Goal: Task Accomplishment & Management: Use online tool/utility

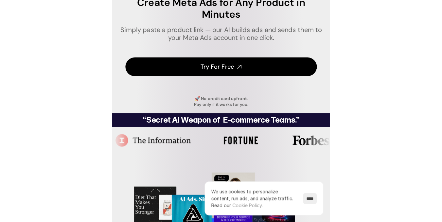
scroll to position [63, 0]
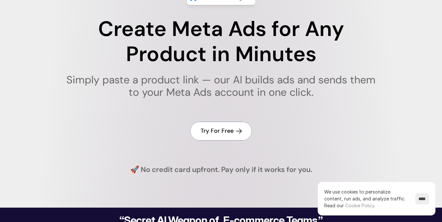
click at [216, 131] on link "Try For Free" at bounding box center [221, 131] width 62 height 19
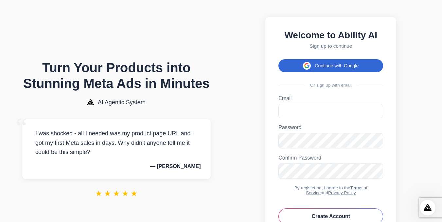
click at [319, 66] on button "Continue with Google" at bounding box center [331, 65] width 105 height 13
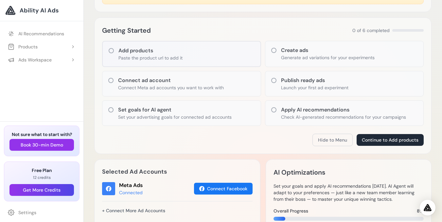
scroll to position [96, 0]
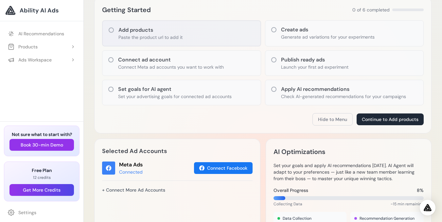
click at [138, 31] on h3 "Add products" at bounding box center [151, 30] width 64 height 8
click at [112, 29] on icon at bounding box center [111, 30] width 7 height 7
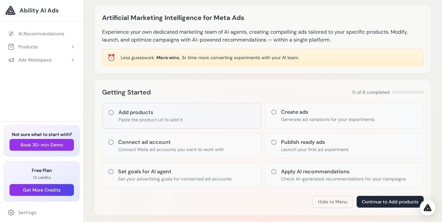
scroll to position [0, 0]
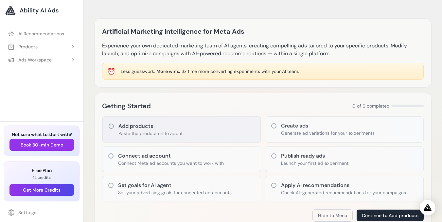
click at [151, 128] on h3 "Add products" at bounding box center [151, 126] width 64 height 8
click at [110, 128] on icon at bounding box center [111, 126] width 5 height 5
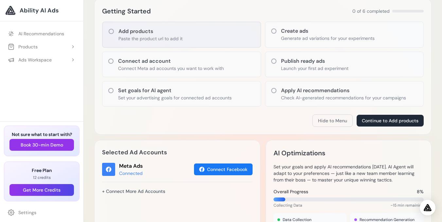
scroll to position [113, 0]
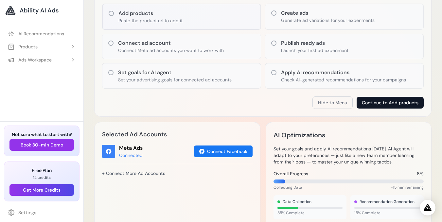
click at [375, 102] on button "Continue to Add products" at bounding box center [390, 103] width 67 height 12
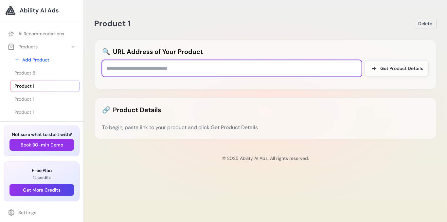
click at [180, 70] on input "text" at bounding box center [232, 68] width 260 height 16
paste input "**********"
type input "**********"
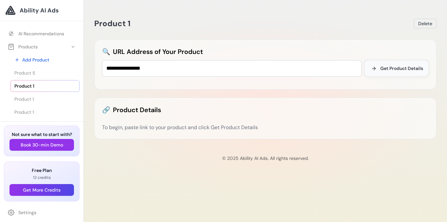
click at [389, 67] on span "Get Product Details" at bounding box center [401, 68] width 43 height 7
click at [379, 67] on button "Get Product Details" at bounding box center [396, 68] width 64 height 16
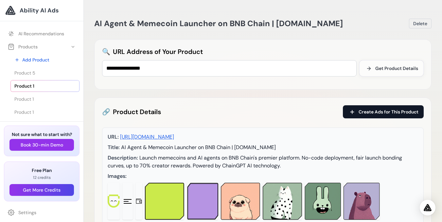
click at [372, 112] on span "Create Ads for This Product" at bounding box center [389, 112] width 60 height 7
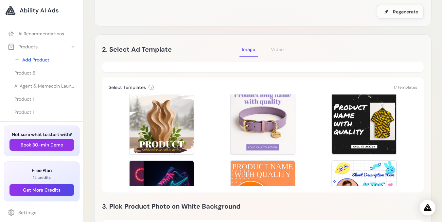
scroll to position [114, 0]
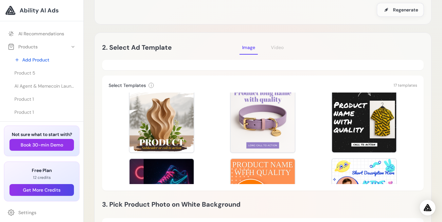
click at [207, 109] on div "Template Preview Template Preview Template Preview Template Preview Template Pr…" at bounding box center [263, 139] width 309 height 92
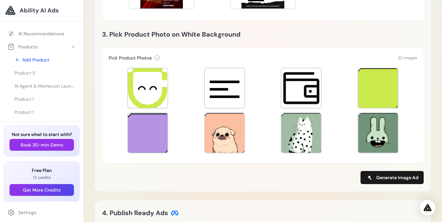
scroll to position [283, 0]
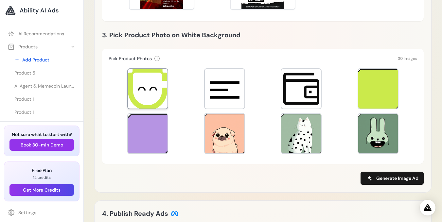
click at [152, 85] on div at bounding box center [148, 89] width 40 height 40
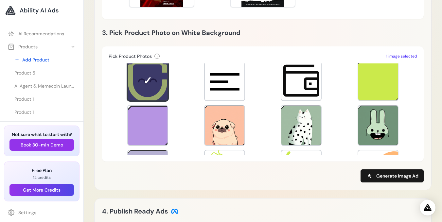
scroll to position [304, 0]
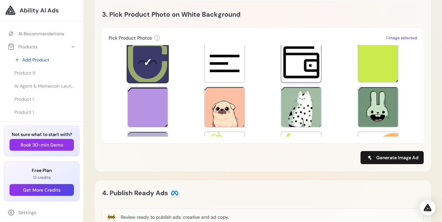
click at [294, 59] on div at bounding box center [302, 63] width 40 height 40
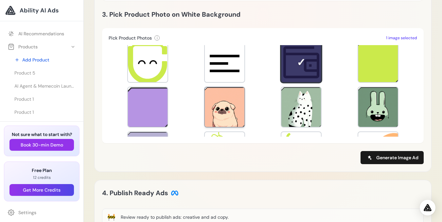
click at [206, 125] on div at bounding box center [225, 107] width 40 height 40
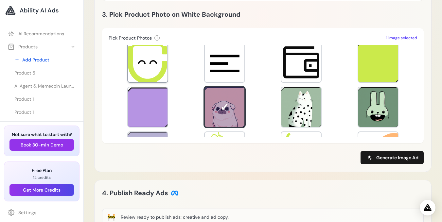
click at [138, 63] on div at bounding box center [148, 63] width 40 height 40
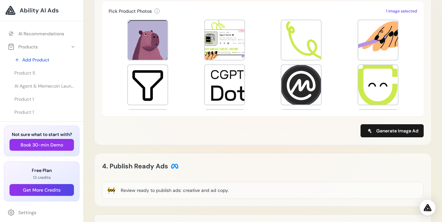
scroll to position [92, 0]
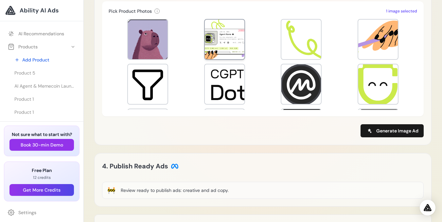
click at [225, 42] on div at bounding box center [225, 40] width 40 height 40
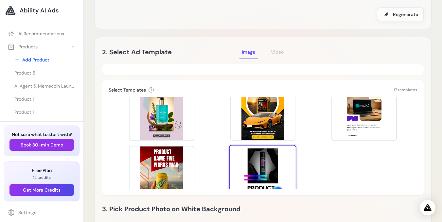
scroll to position [337, 0]
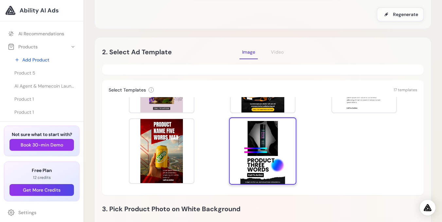
click at [267, 154] on div at bounding box center [262, 151] width 67 height 67
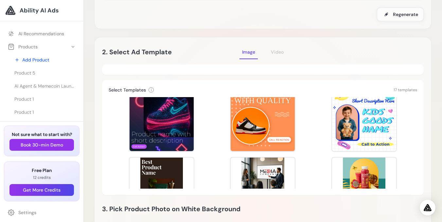
scroll to position [166, 0]
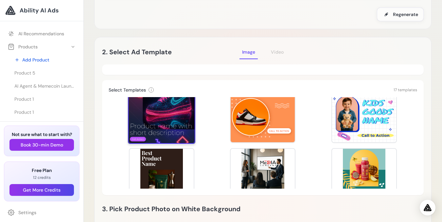
click at [153, 110] on div at bounding box center [161, 110] width 67 height 67
click at [173, 111] on div at bounding box center [161, 110] width 67 height 67
click at [150, 127] on div at bounding box center [161, 110] width 67 height 67
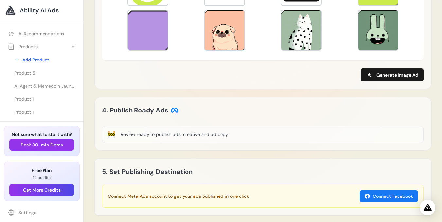
scroll to position [398, 0]
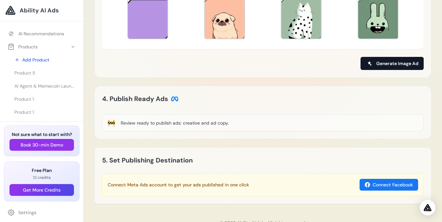
click at [393, 61] on span "Generate Image Ad" at bounding box center [397, 63] width 42 height 7
type input "**********"
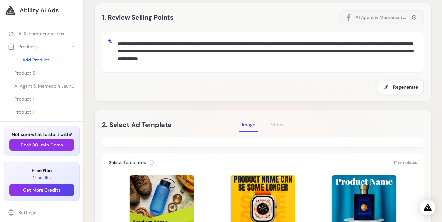
scroll to position [0, 0]
